Goal: Task Accomplishment & Management: Manage account settings

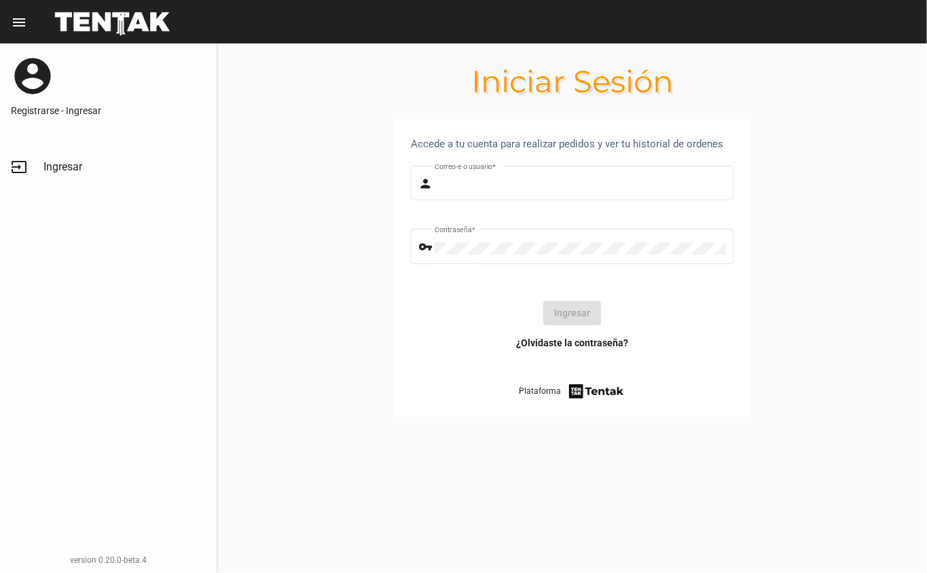
type input "DANKEHMB"
click at [572, 319] on button "Ingresar" at bounding box center [572, 313] width 58 height 24
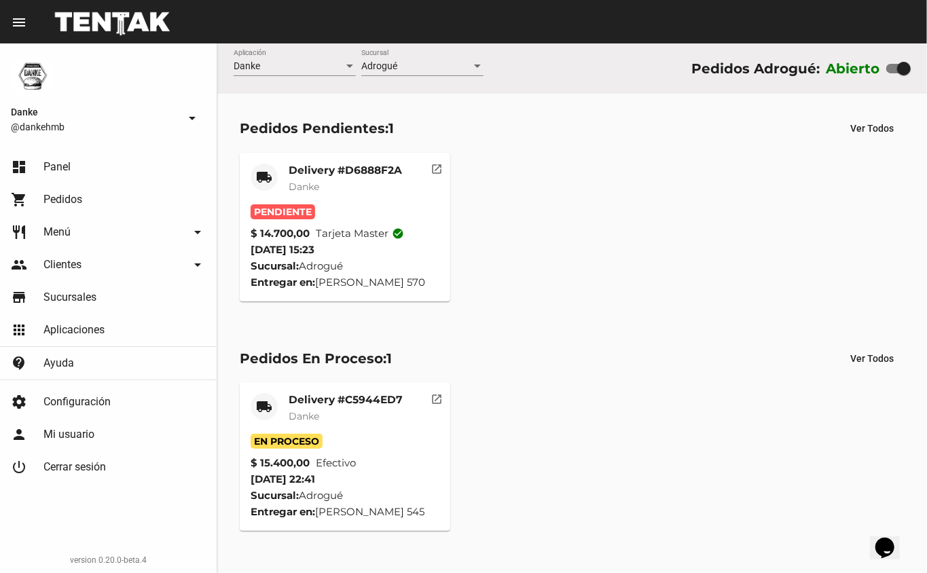
click at [310, 169] on mat-card-title "Delivery #D6888F2A" at bounding box center [345, 171] width 113 height 14
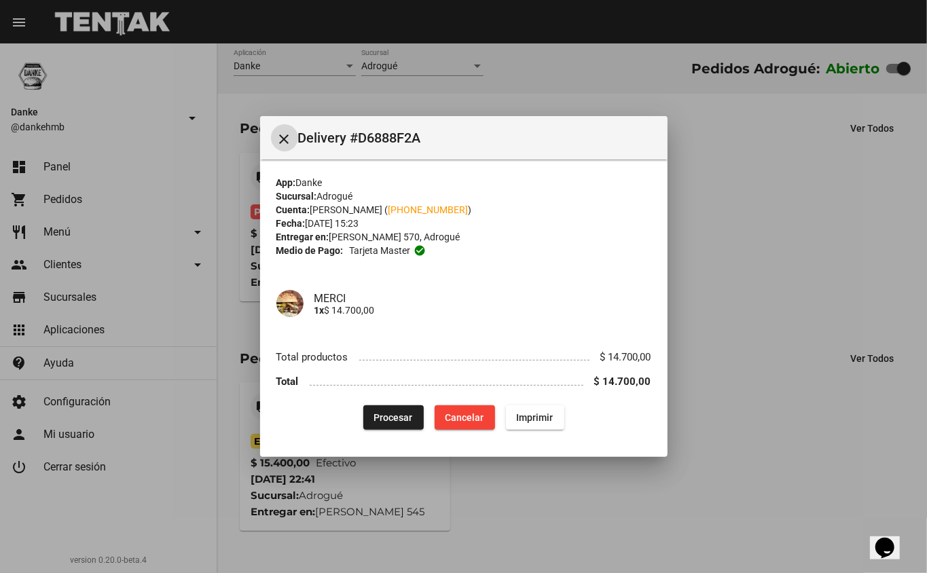
click at [460, 418] on span "Cancelar" at bounding box center [464, 417] width 39 height 11
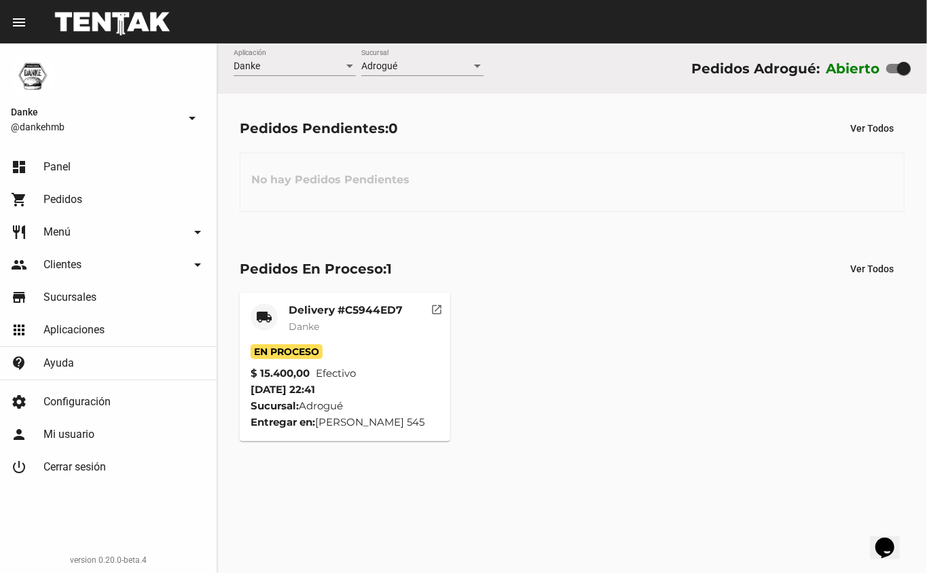
click at [899, 69] on div at bounding box center [904, 69] width 14 height 14
click at [893, 73] on input "checkbox" at bounding box center [892, 73] width 1 height 1
checkbox input "false"
click at [354, 327] on mat-card-subtitle "Danke" at bounding box center [346, 327] width 114 height 14
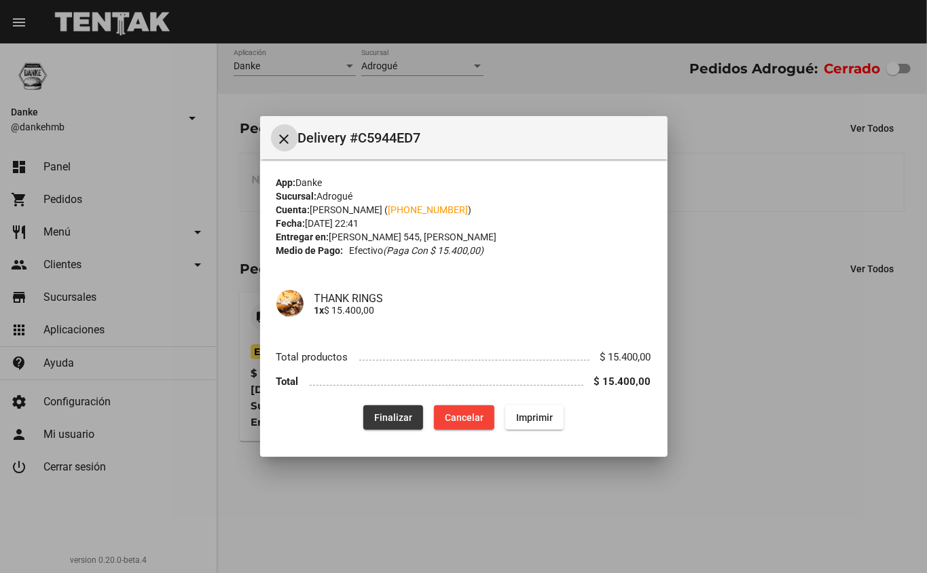
click at [408, 412] on span "Finalizar" at bounding box center [393, 417] width 38 height 11
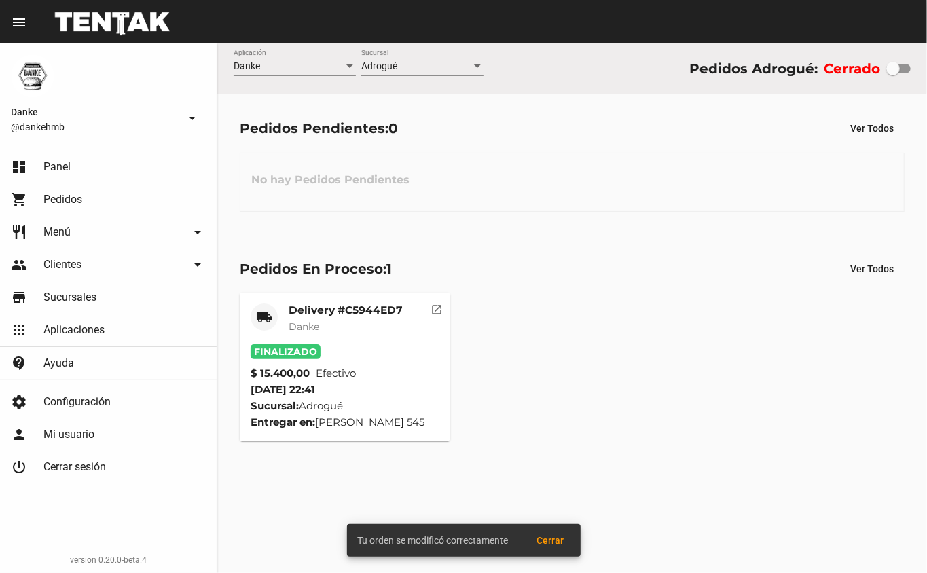
click at [369, 305] on mat-card-title "Delivery #C5944ED7" at bounding box center [346, 310] width 114 height 14
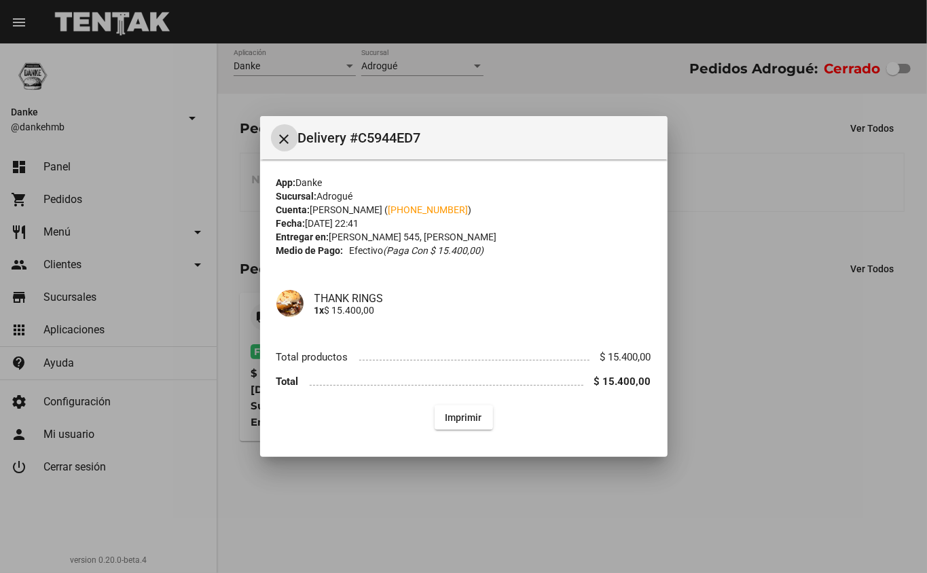
click at [763, 448] on div at bounding box center [463, 286] width 927 height 573
